Goal: Transaction & Acquisition: Subscribe to service/newsletter

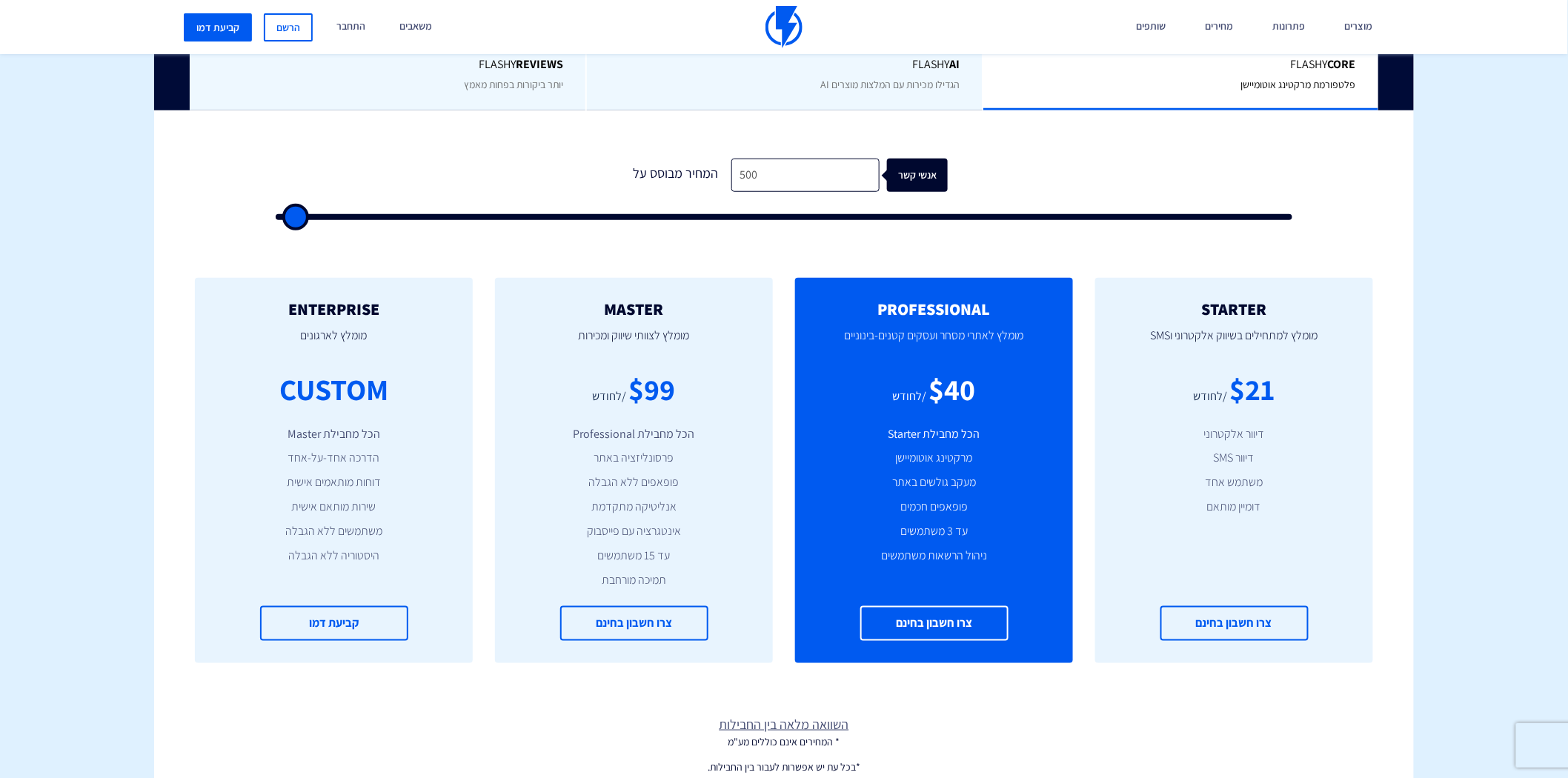
scroll to position [439, 0]
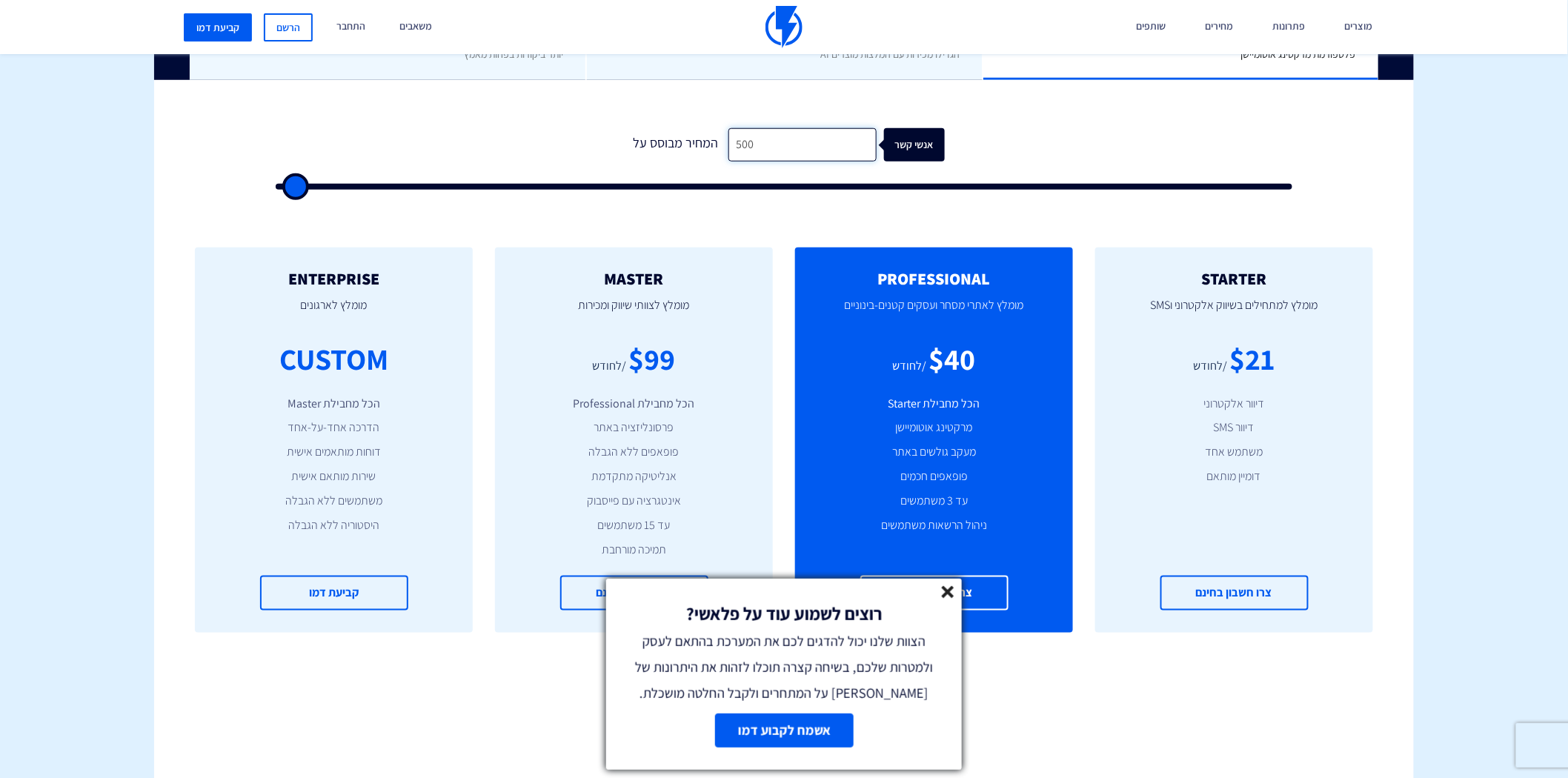
click at [786, 150] on input "500" at bounding box center [802, 144] width 148 height 33
type input "8"
type input "500"
type input "82"
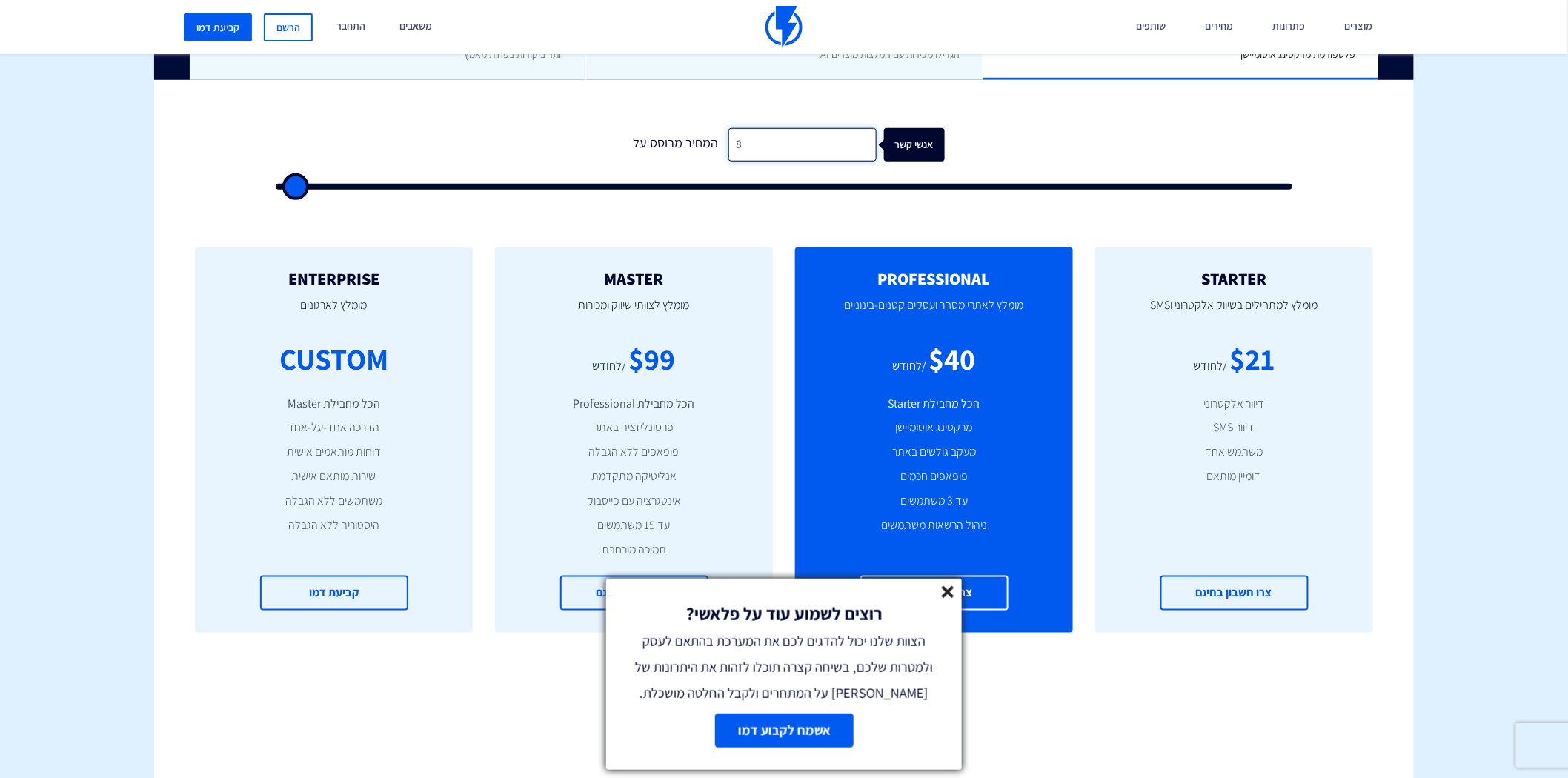
type input "500"
type input "820"
type input "1000"
type input "8,200"
type input "8000"
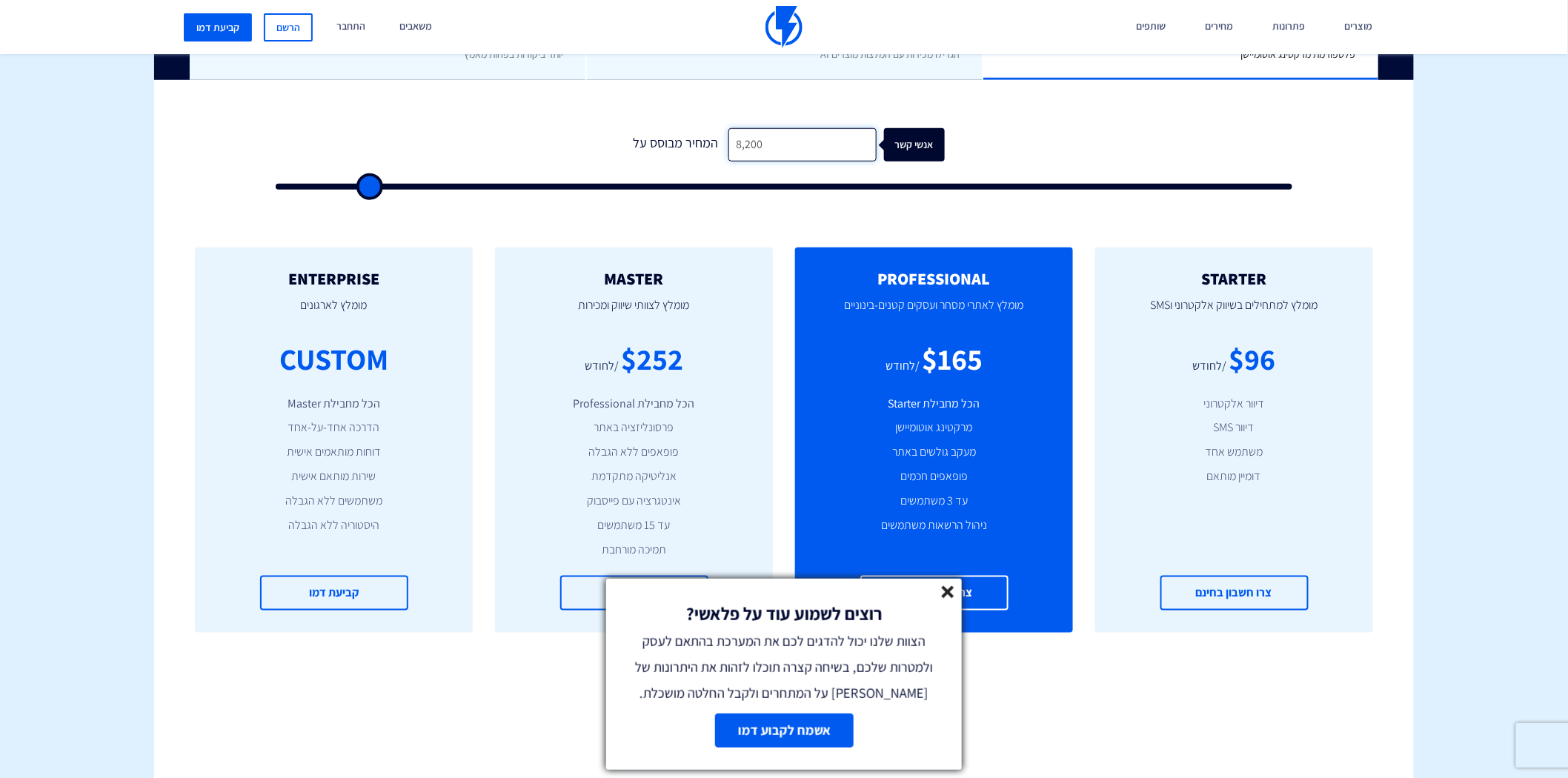
type input "82,000"
type input "82000"
type input "82,000"
click at [952, 592] on line at bounding box center [947, 592] width 11 height 11
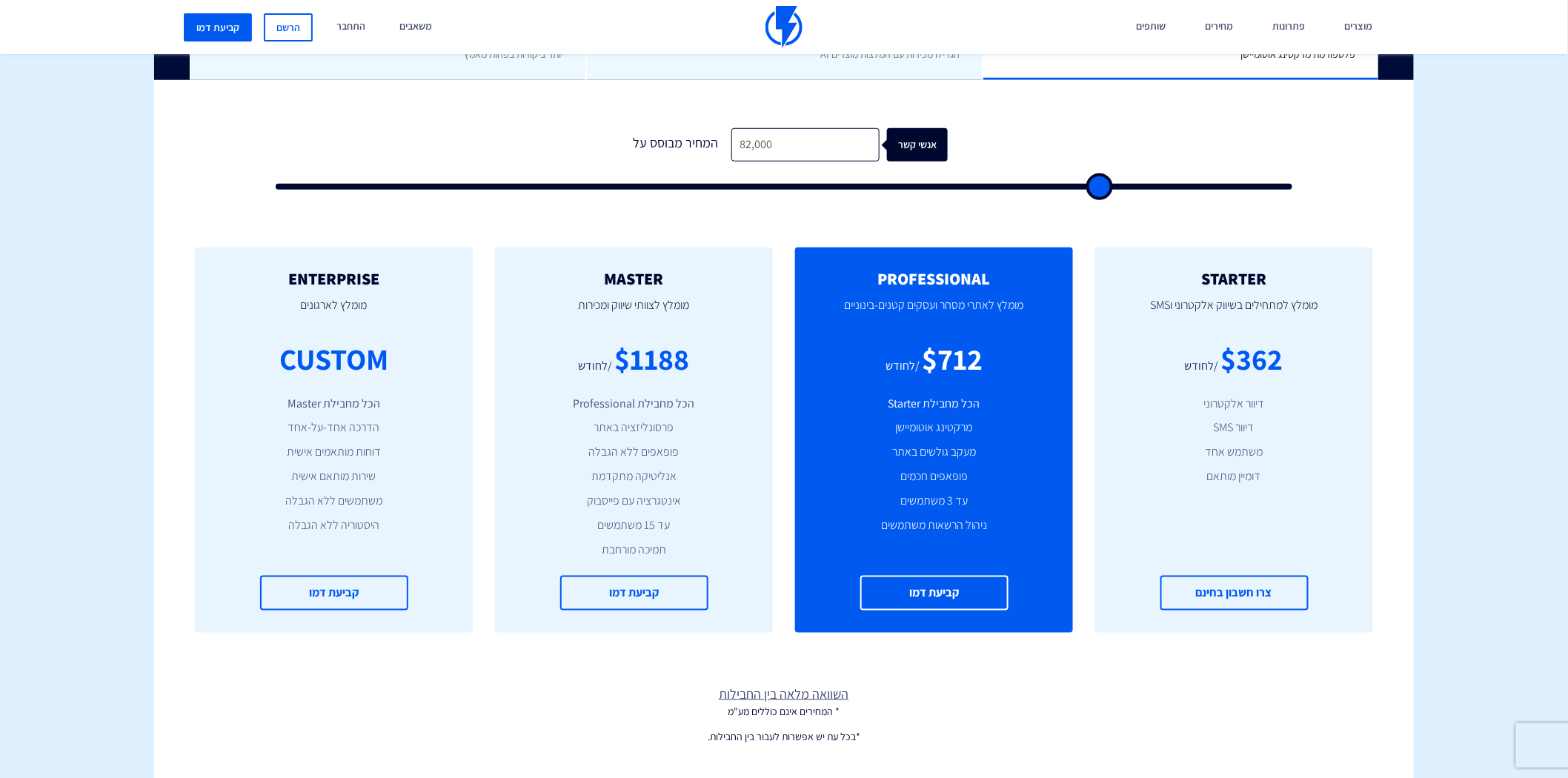
drag, startPoint x: 761, startPoint y: 193, endPoint x: 807, endPoint y: 207, distance: 48.1
click at [807, 207] on div "0 המחיר מבוסס על 82,000 אנשי קשר" at bounding box center [784, 154] width 1046 height 127
click at [774, 140] on input "82,000" at bounding box center [805, 144] width 148 height 33
click at [819, 138] on input "82,000" at bounding box center [805, 144] width 148 height 33
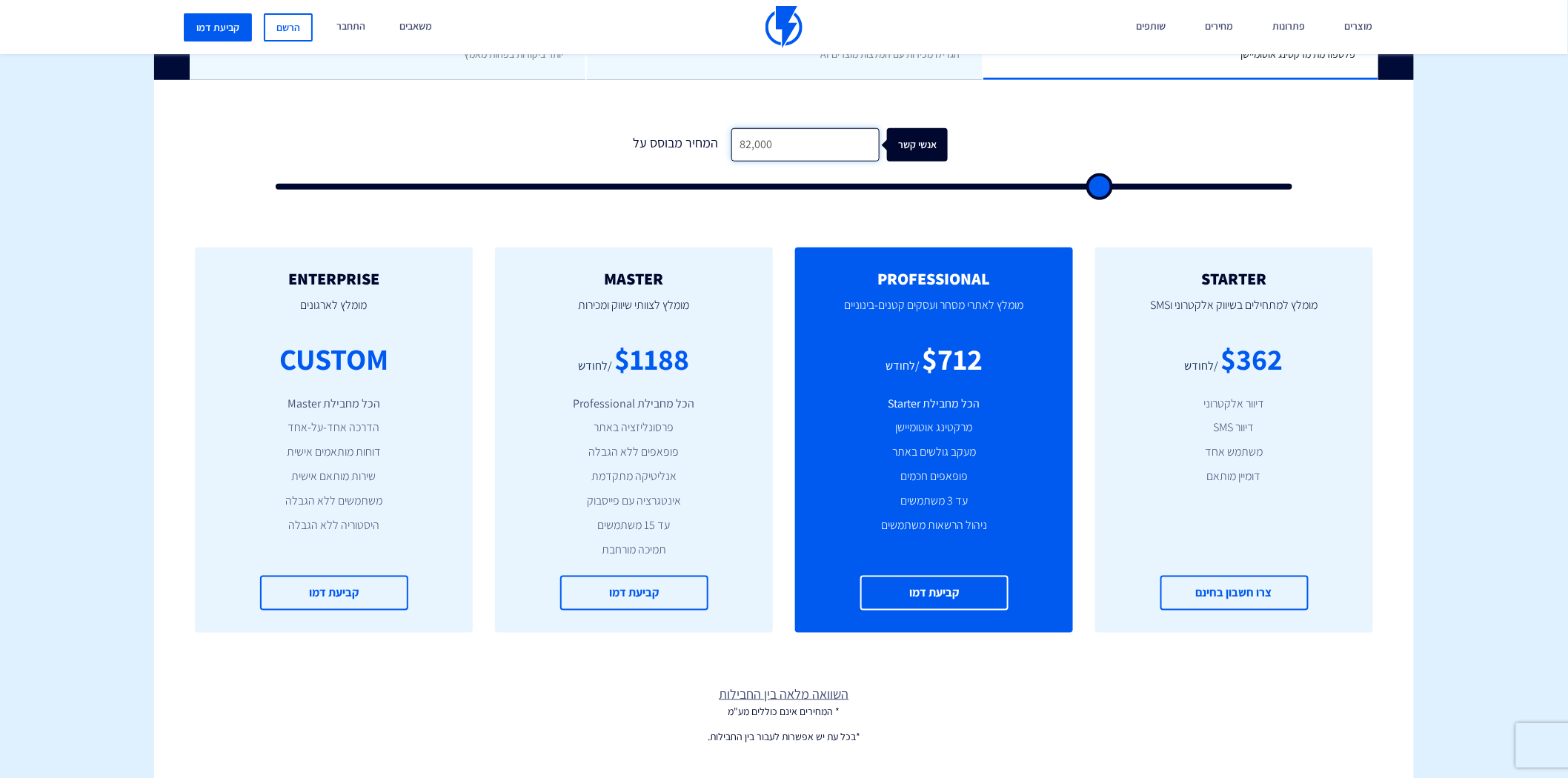
click at [819, 138] on input "82,000" at bounding box center [805, 144] width 148 height 33
